Goal: Task Accomplishment & Management: Use online tool/utility

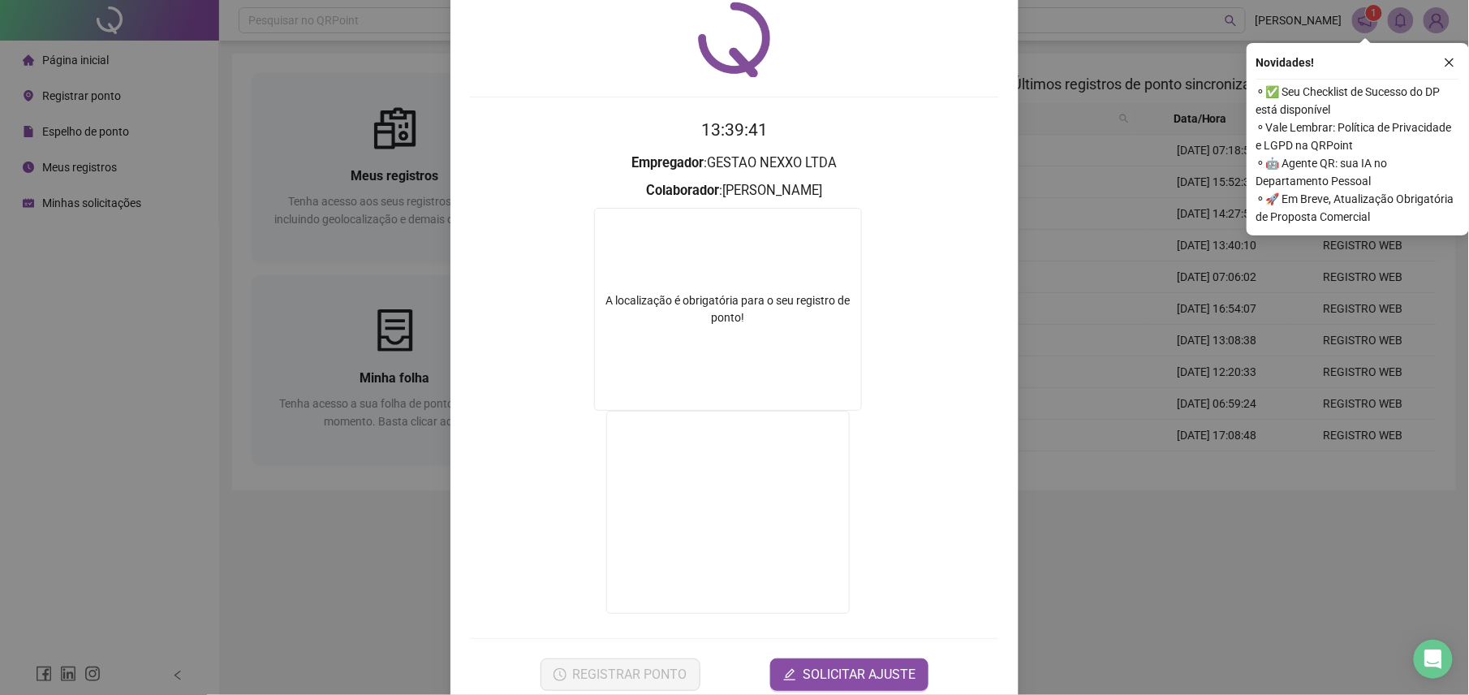
scroll to position [88, 0]
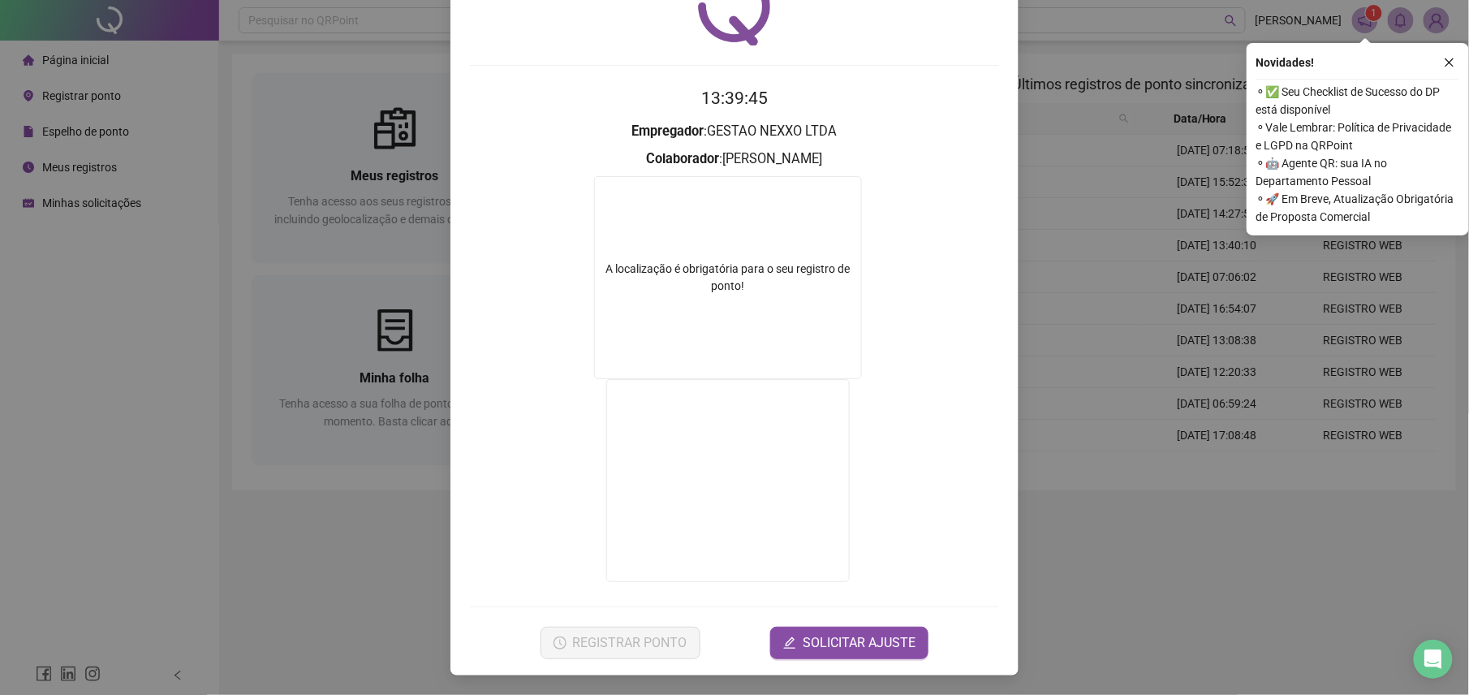
click at [394, 562] on div "Registro de ponto web 13:39:45 Empregador : GESTAO NEXXO LTDA Colaborador : PED…" at bounding box center [734, 347] width 1469 height 695
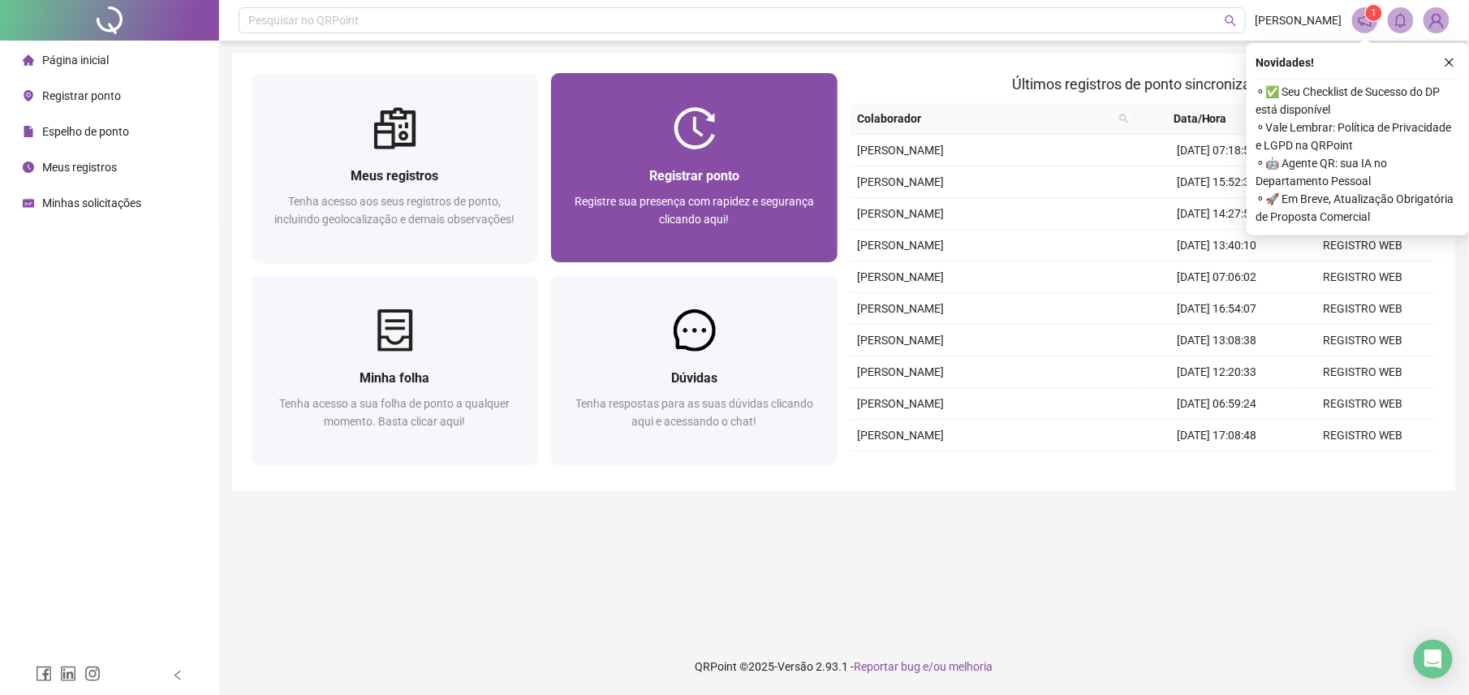
click at [597, 195] on span "Registre sua presença com rapidez e segurança clicando aqui!" at bounding box center [693, 210] width 239 height 31
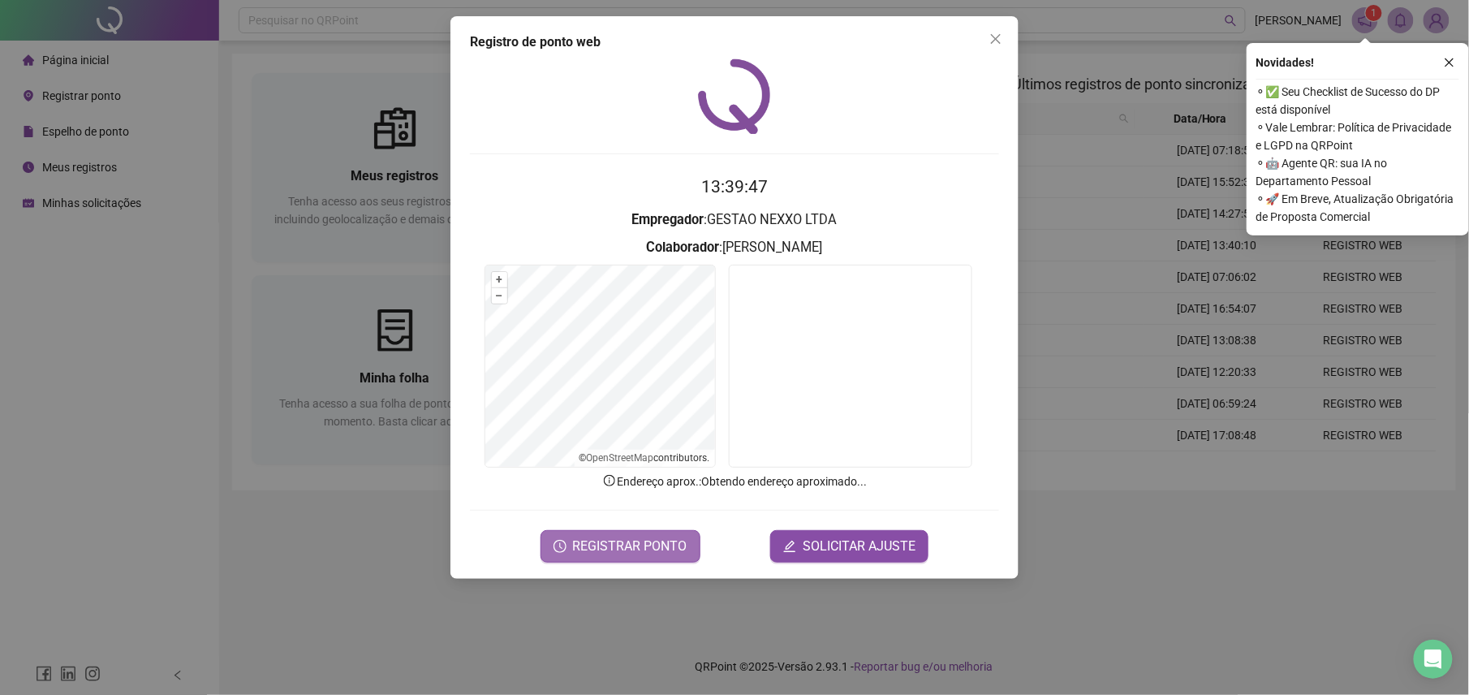
click at [594, 557] on button "REGISTRAR PONTO" at bounding box center [620, 546] width 160 height 32
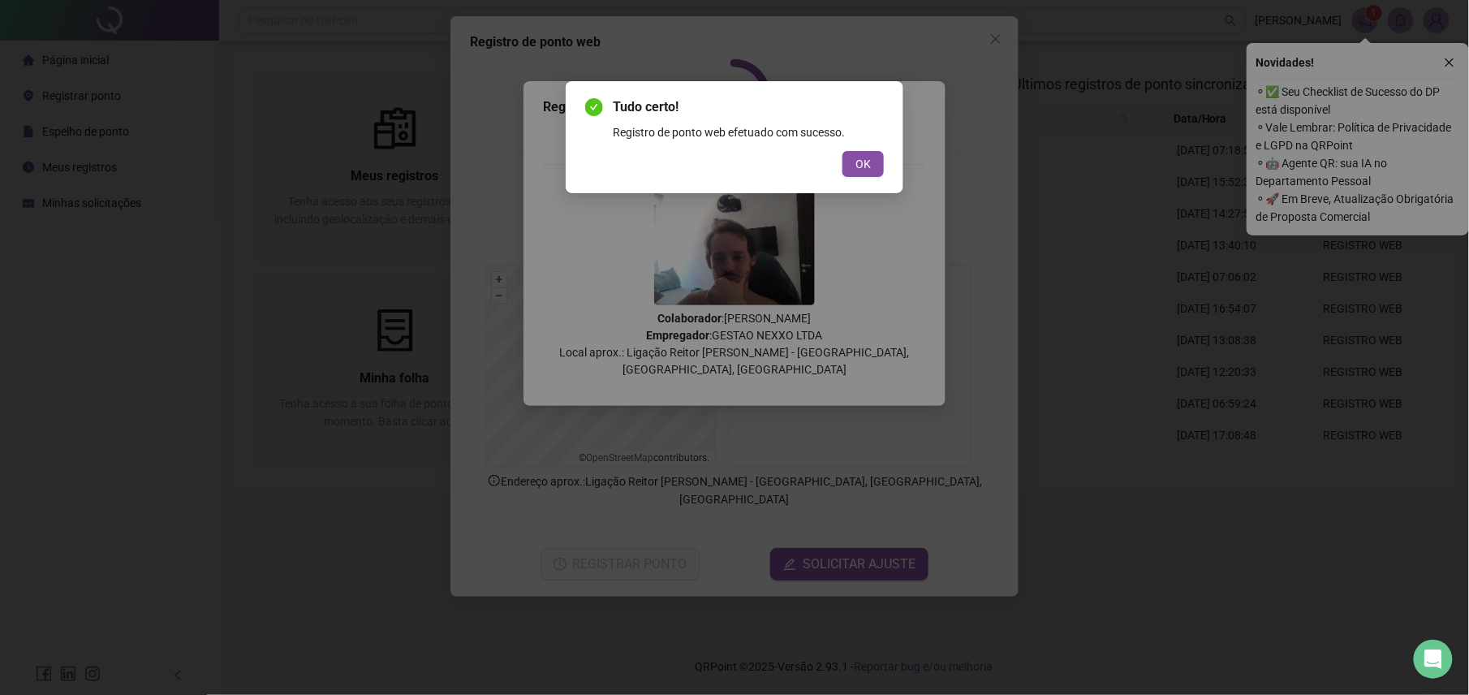
click at [854, 167] on button "OK" at bounding box center [862, 164] width 41 height 26
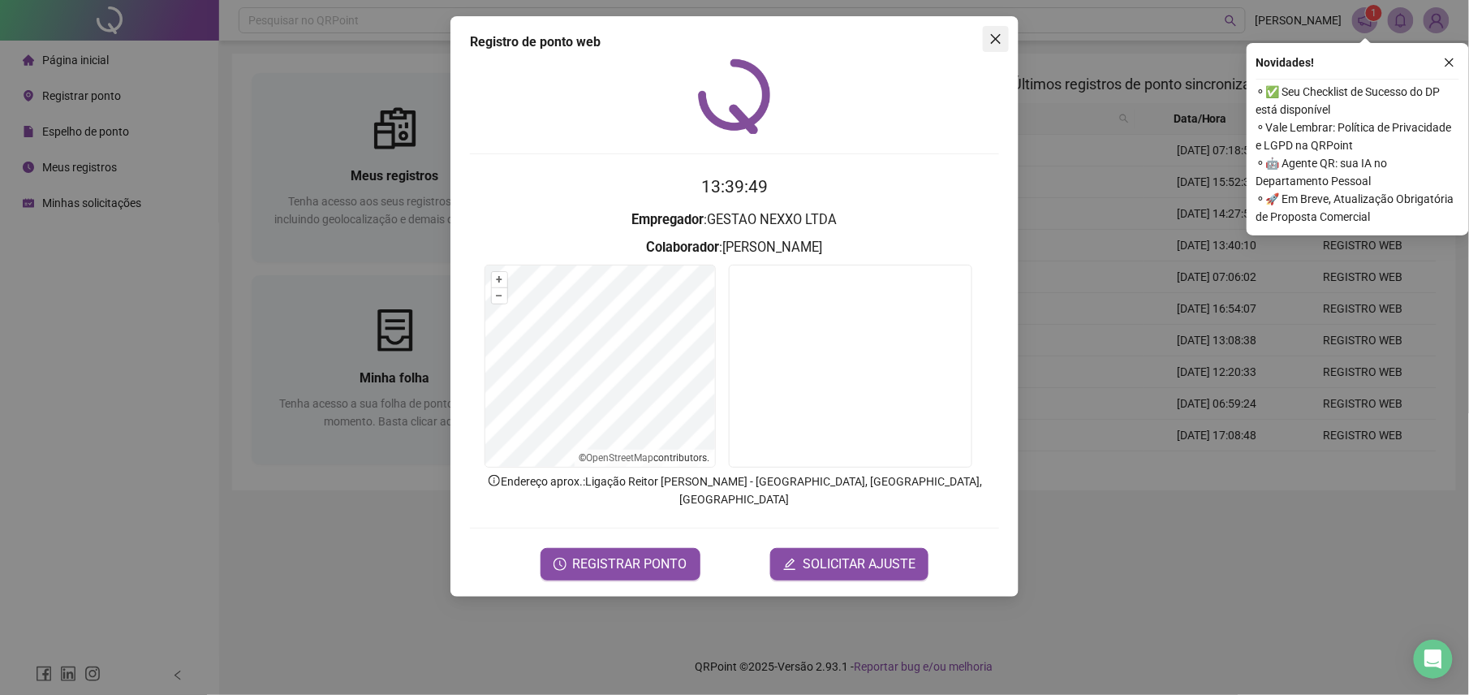
click at [998, 41] on icon "close" at bounding box center [996, 39] width 10 height 10
